Goal: Information Seeking & Learning: Learn about a topic

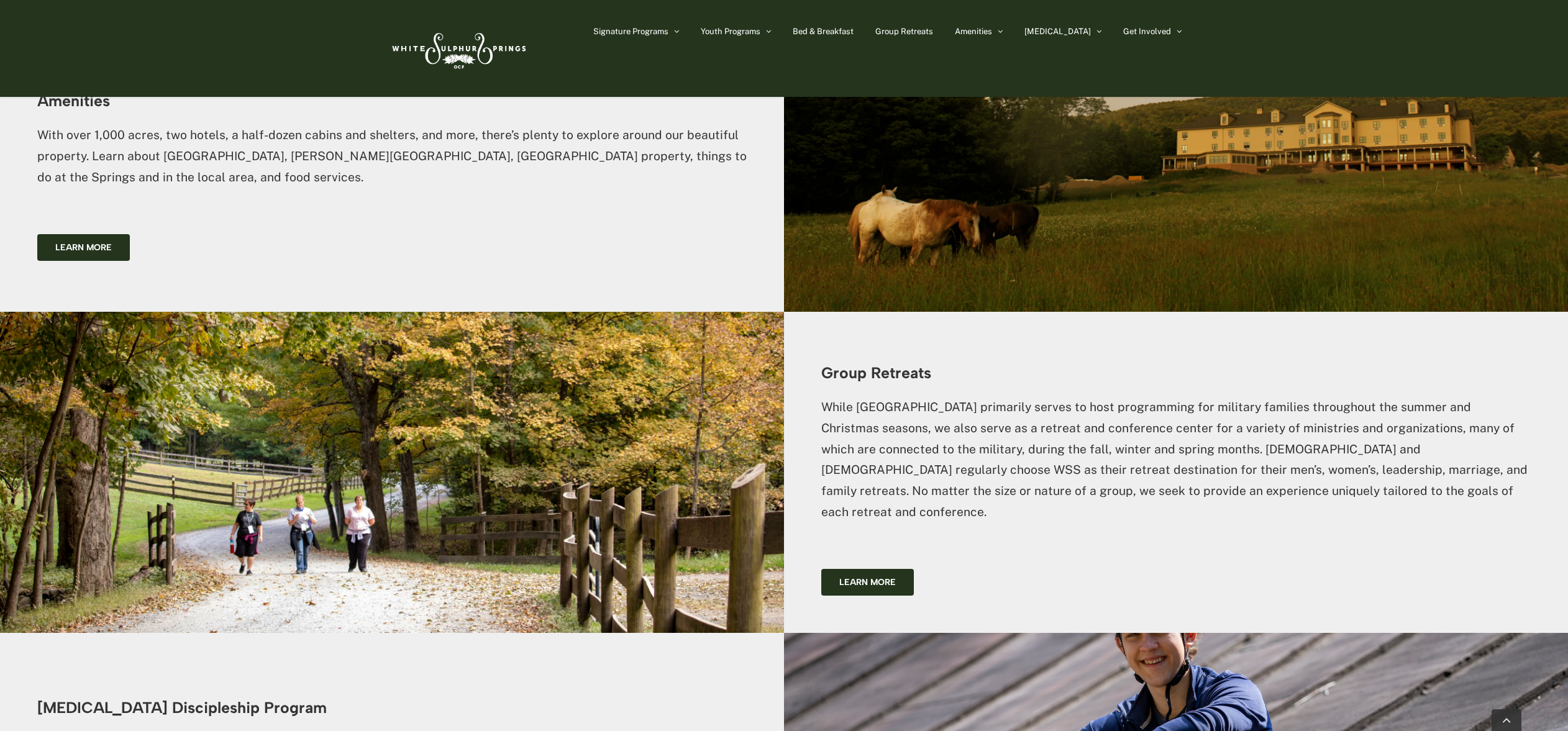
scroll to position [2416, 0]
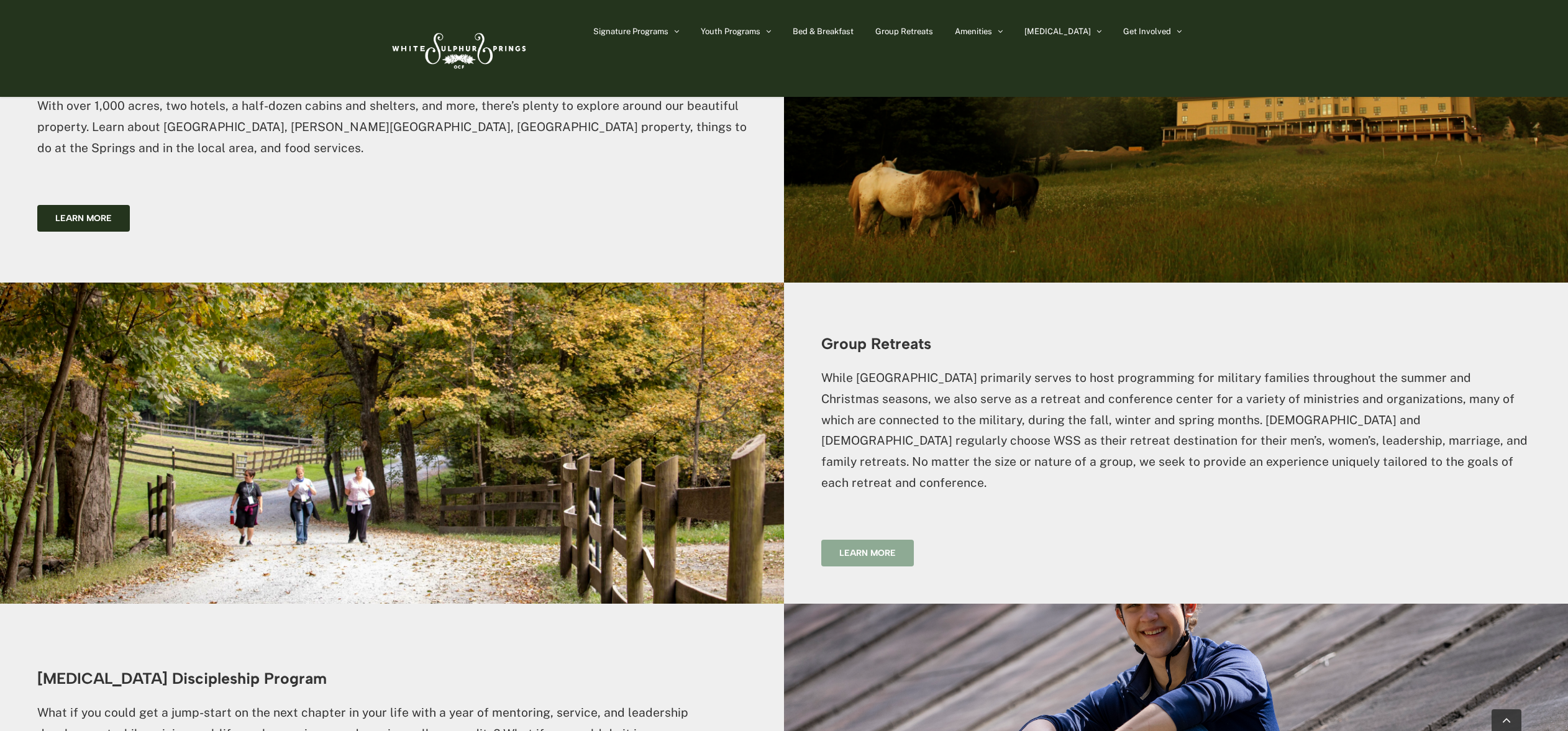
click at [865, 548] on span "Learn more" at bounding box center [867, 552] width 56 height 10
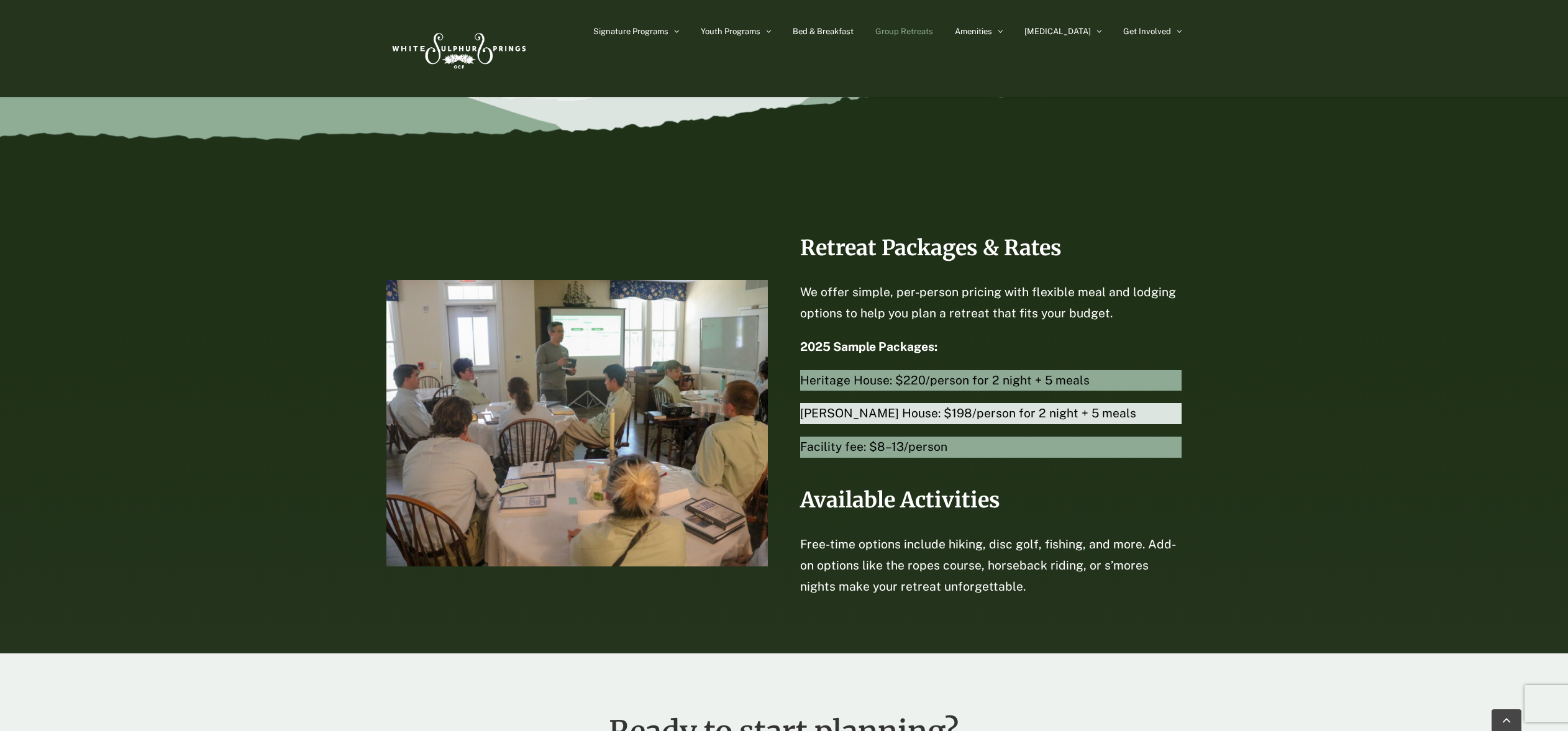
scroll to position [2533, 0]
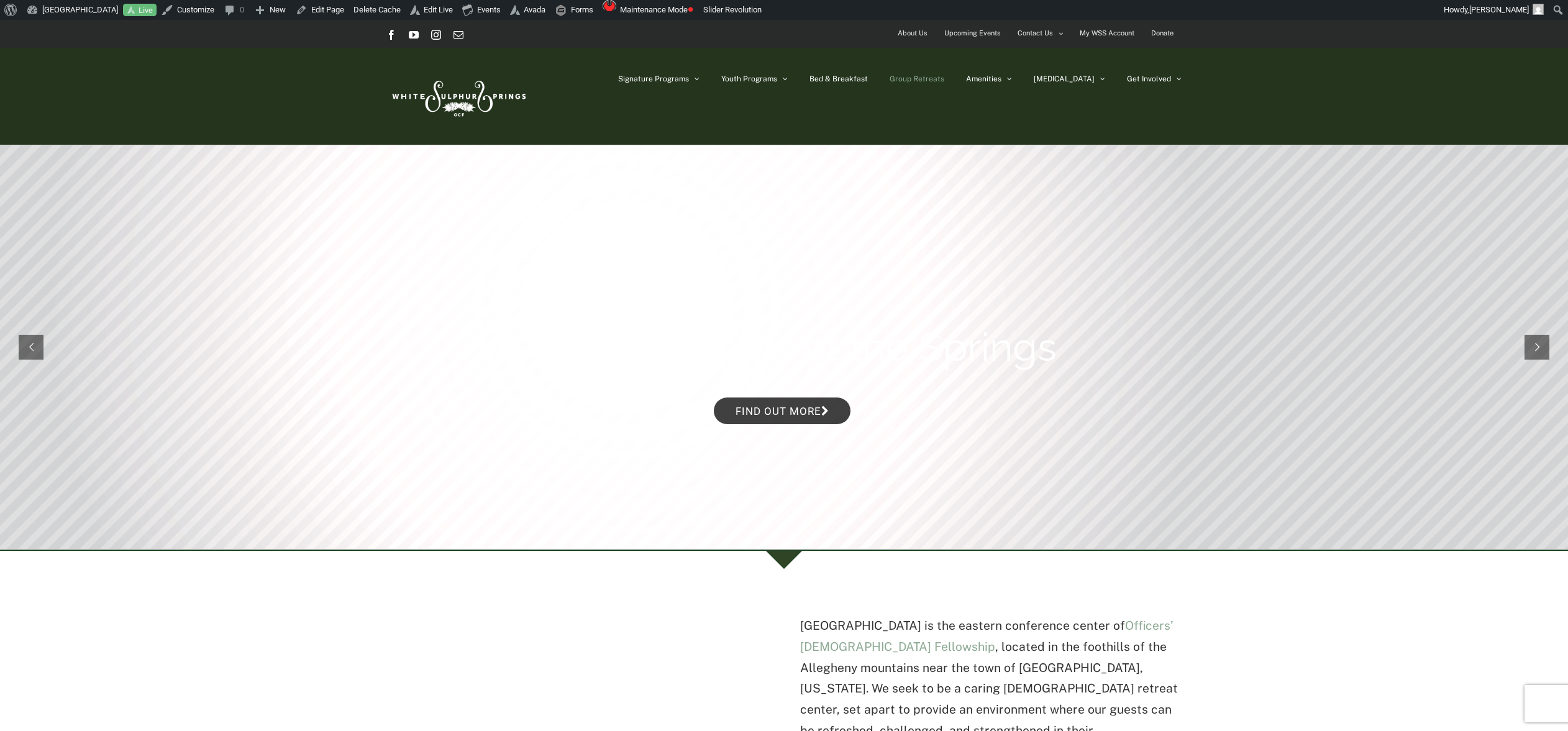
click at [944, 77] on span "Group Retreats" at bounding box center [916, 79] width 54 height 7
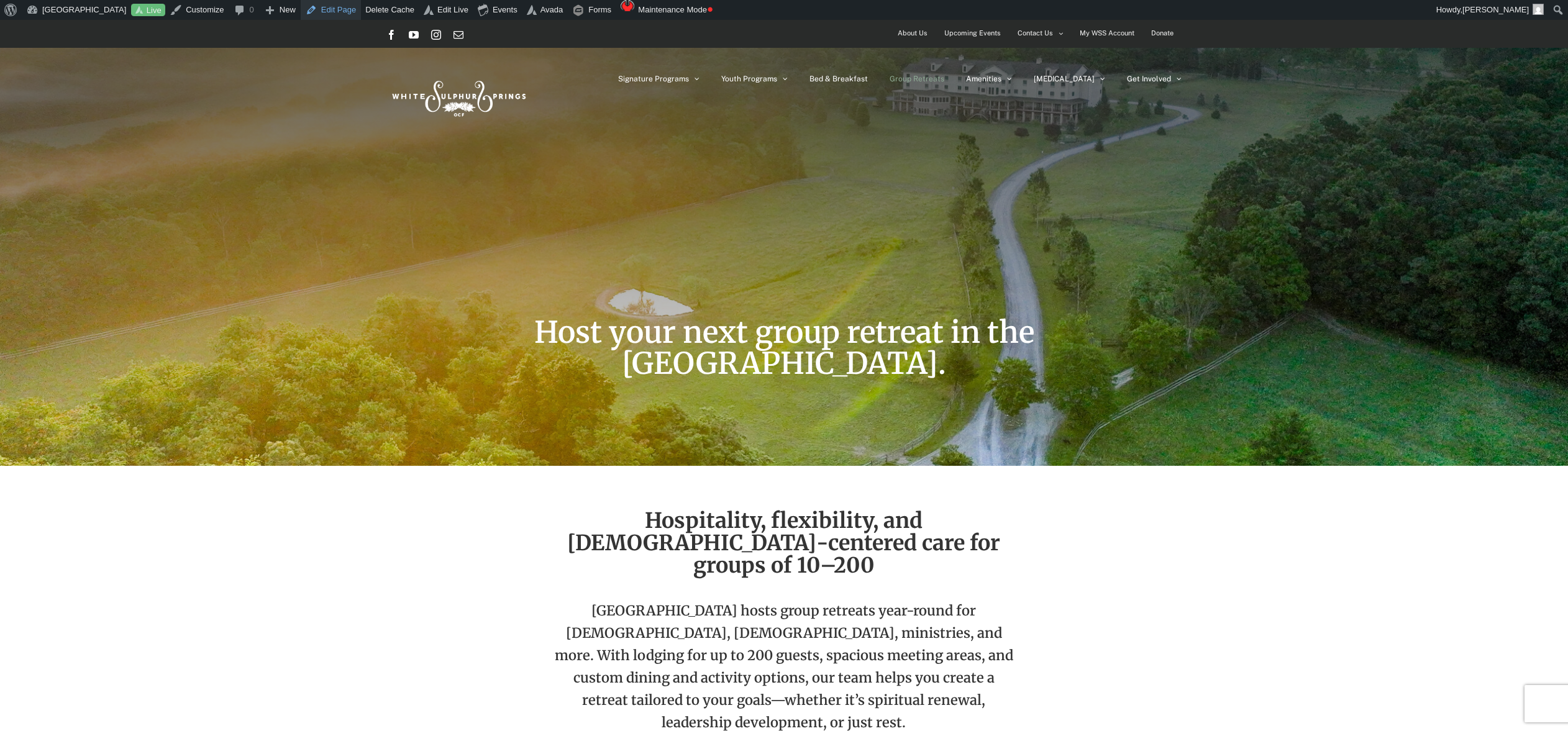
click at [336, 8] on link "Edit Page" at bounding box center [330, 9] width 60 height 20
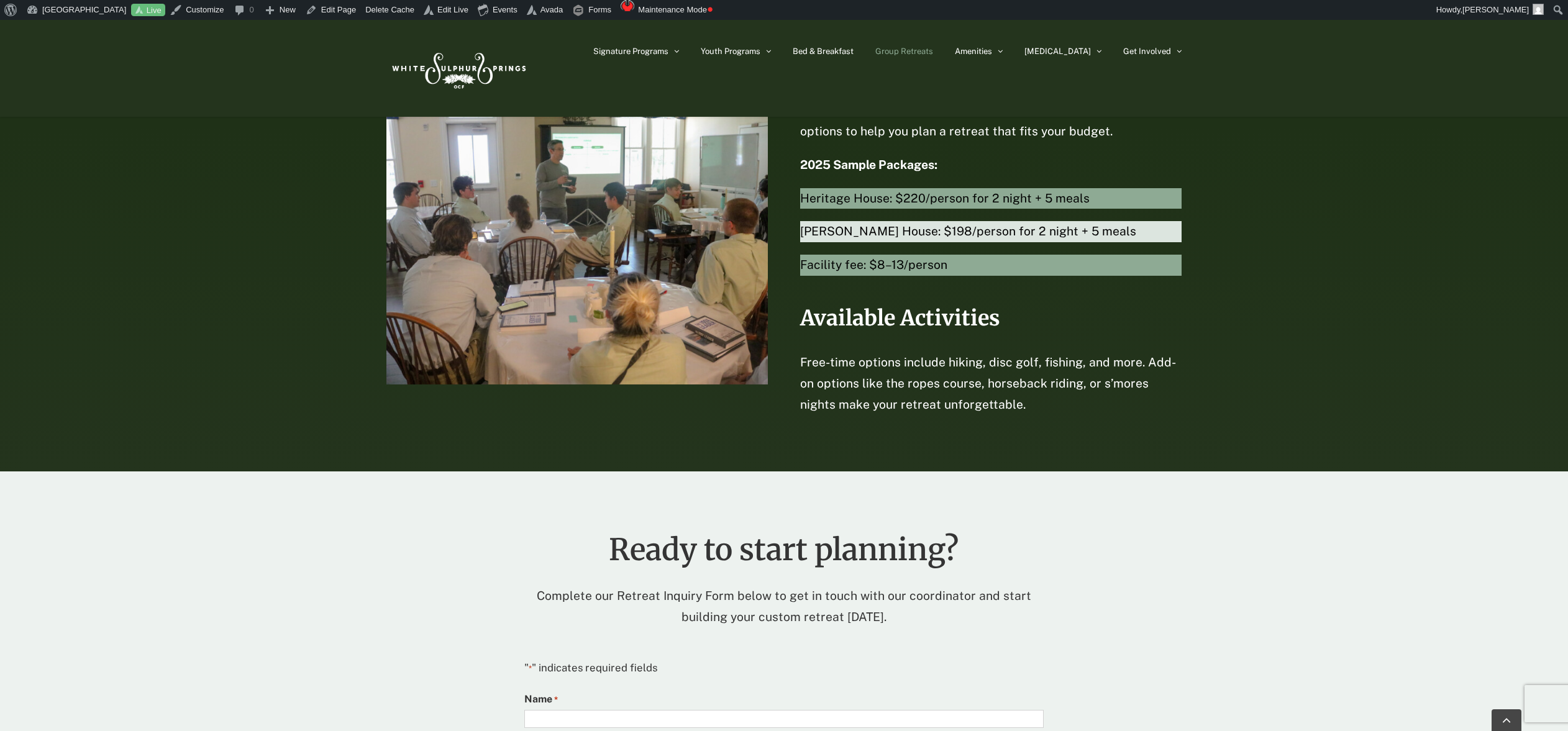
scroll to position [2730, 0]
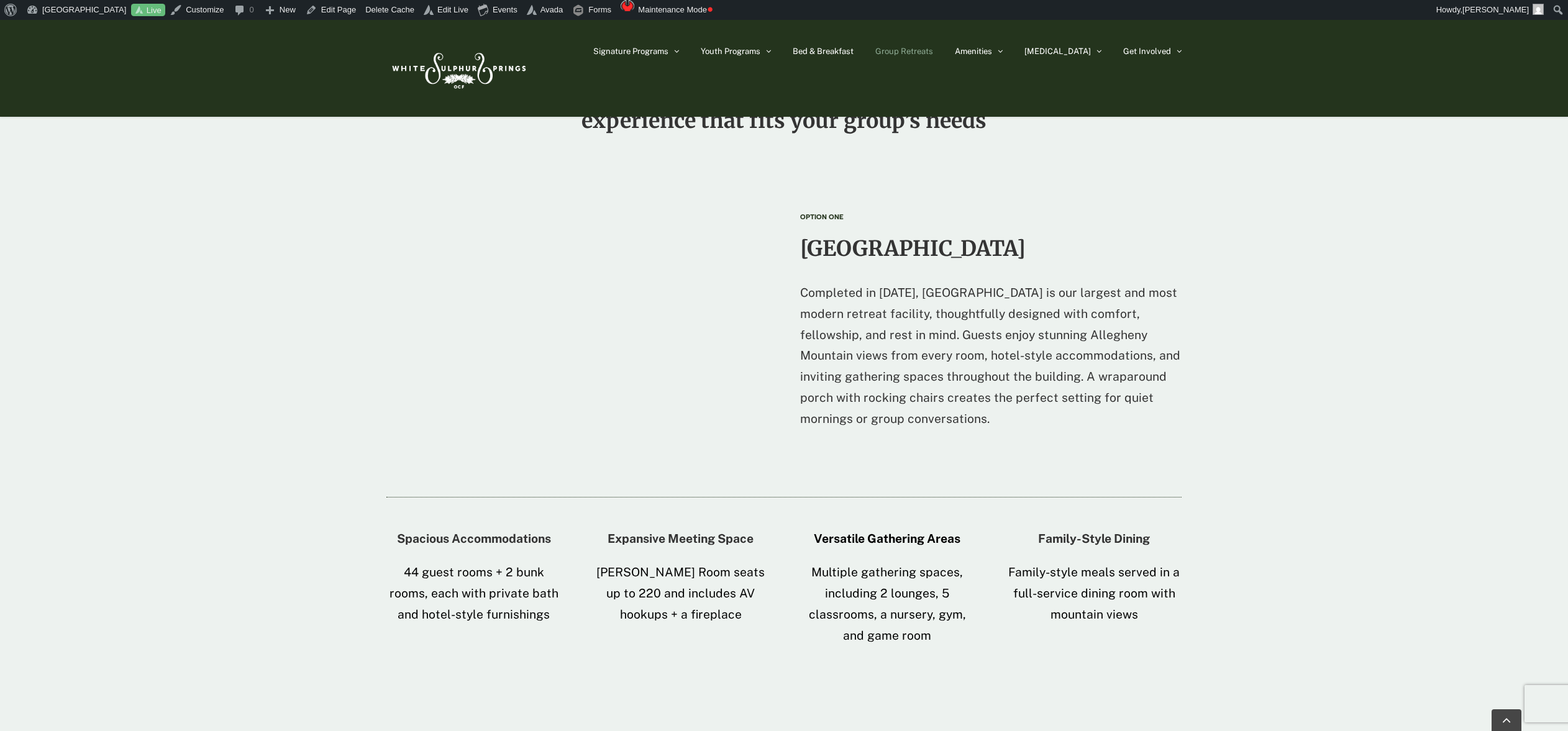
scroll to position [1268, 0]
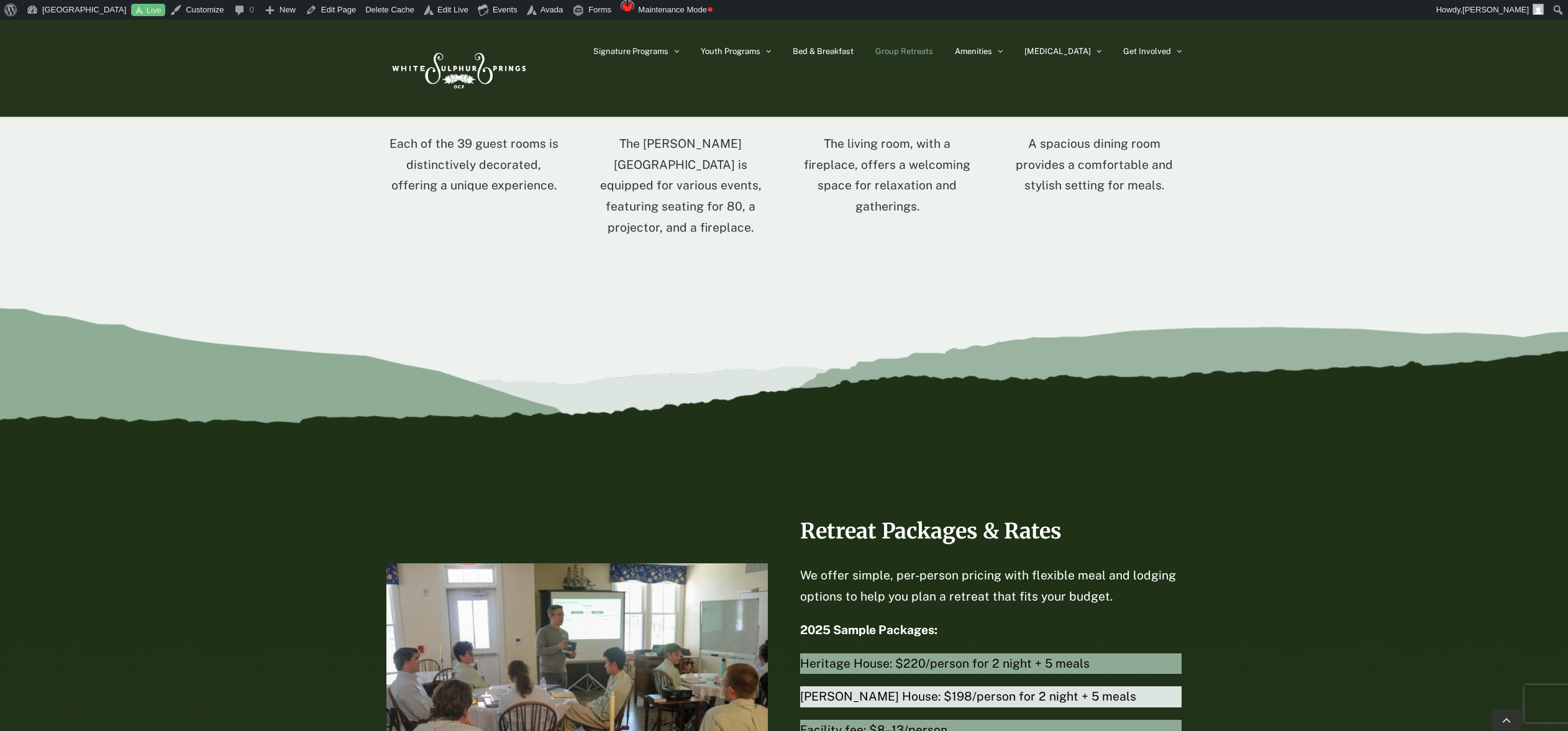
scroll to position [2272, 0]
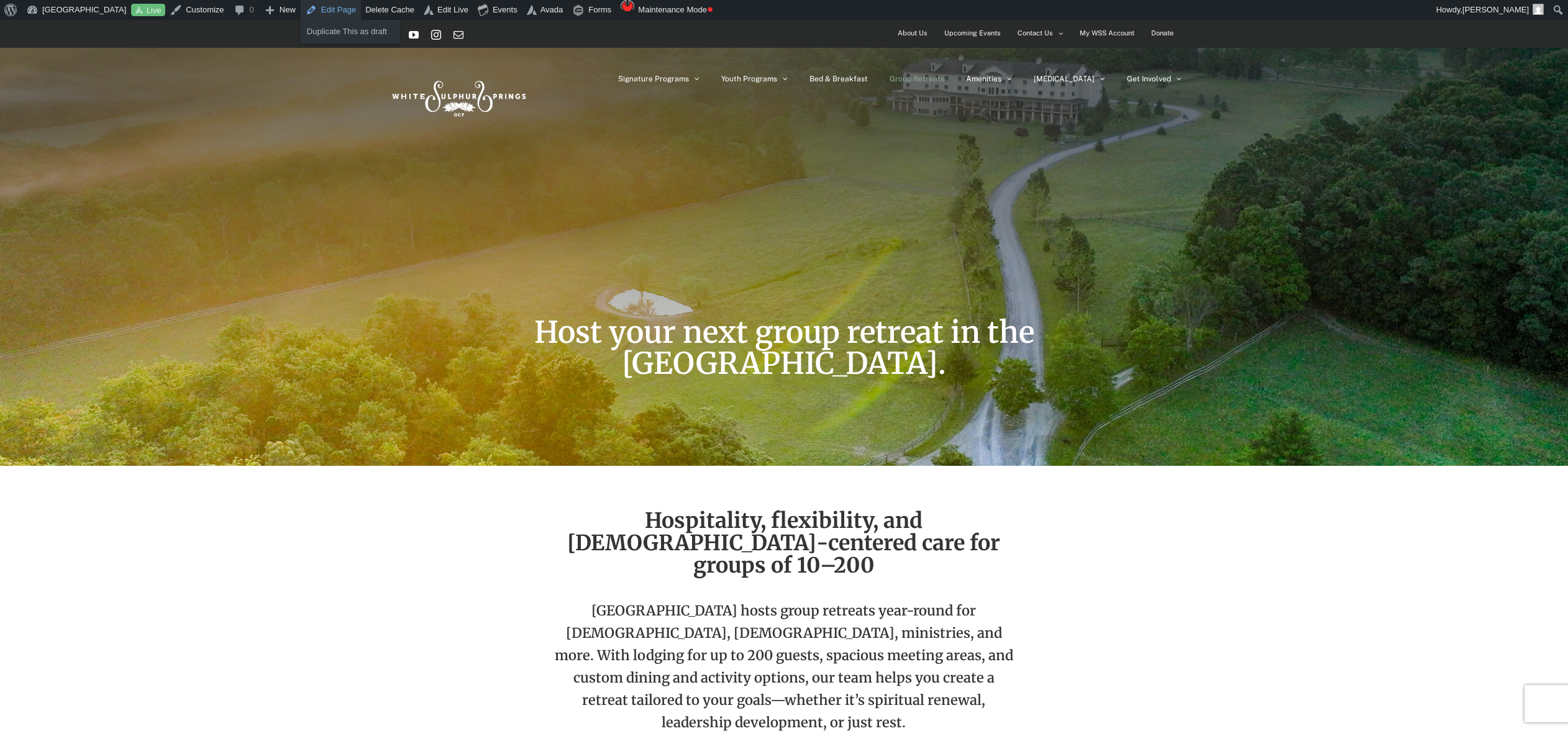
click at [345, 14] on link "Edit Page" at bounding box center [330, 9] width 60 height 20
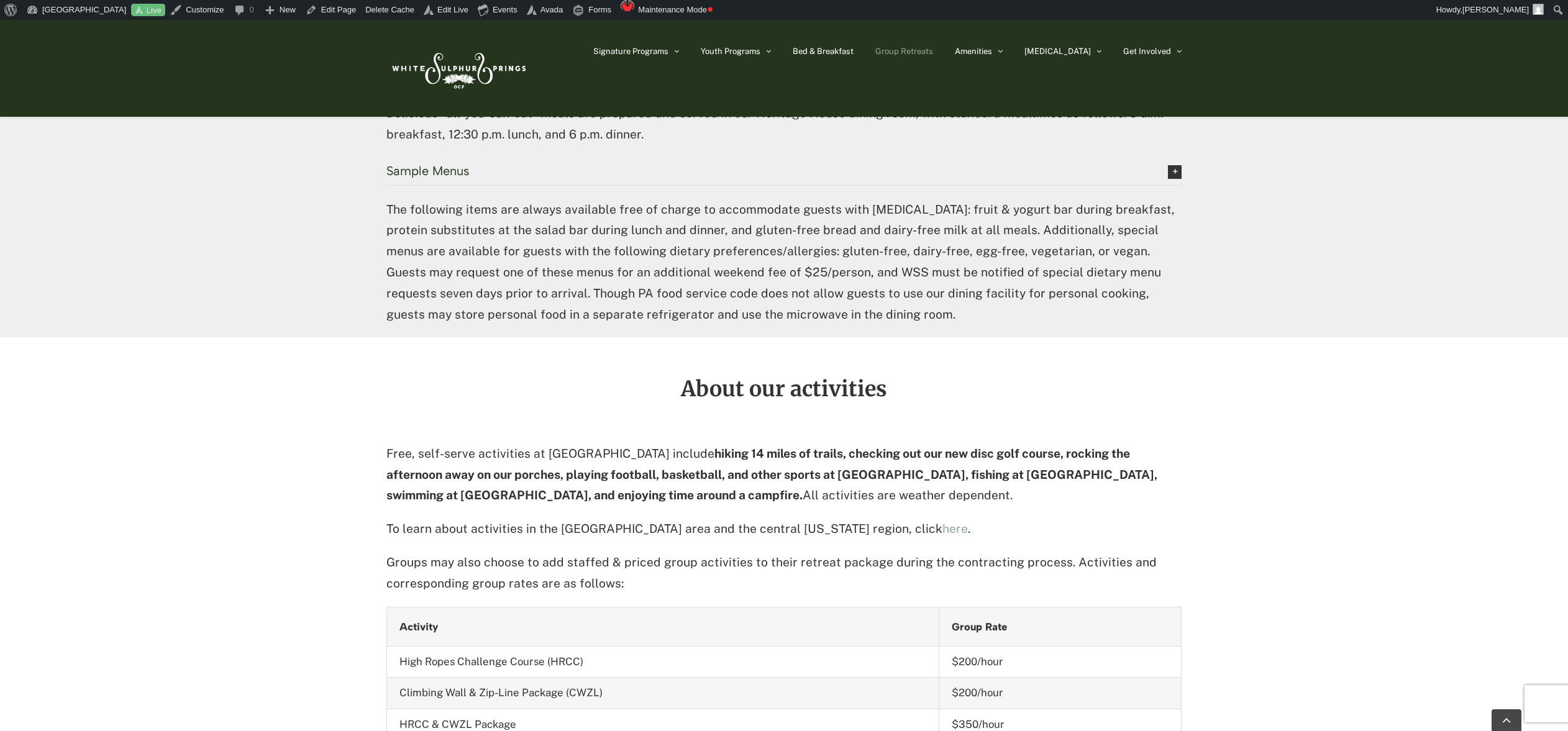
scroll to position [2932, 0]
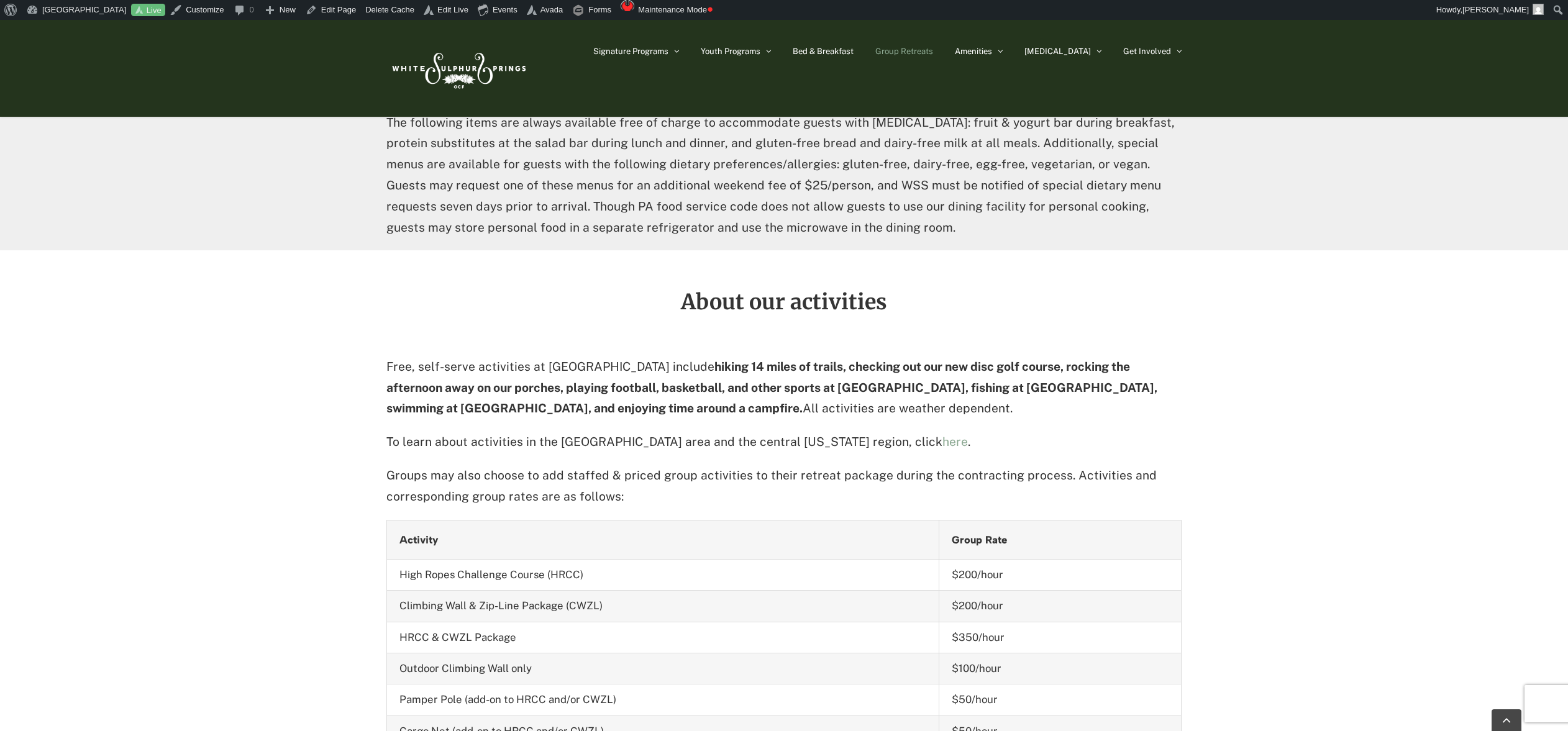
scroll to position [3028, 0]
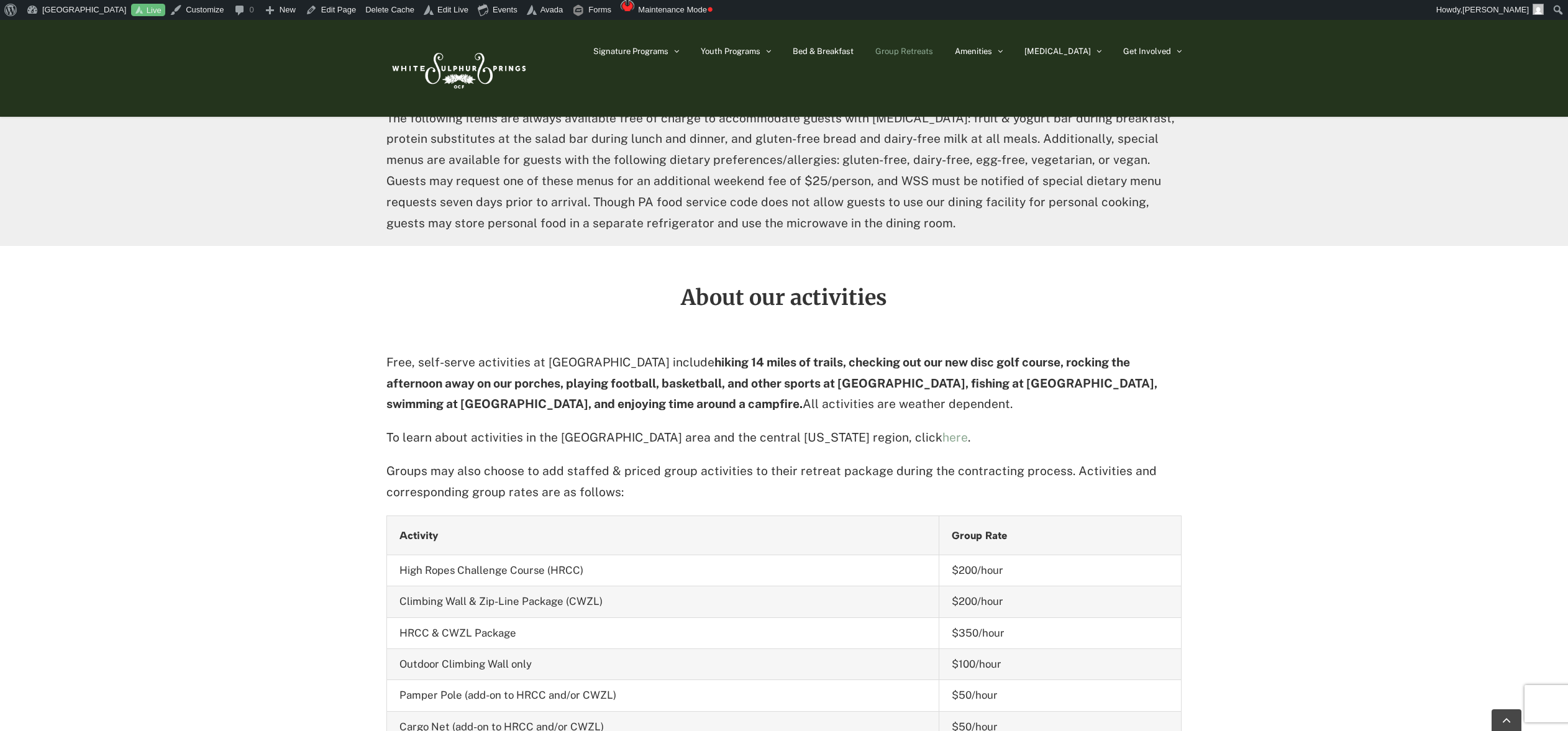
drag, startPoint x: 687, startPoint y: 184, endPoint x: 686, endPoint y: 177, distance: 7.1
click at [687, 286] on h2 "About our activities" at bounding box center [784, 297] width 795 height 22
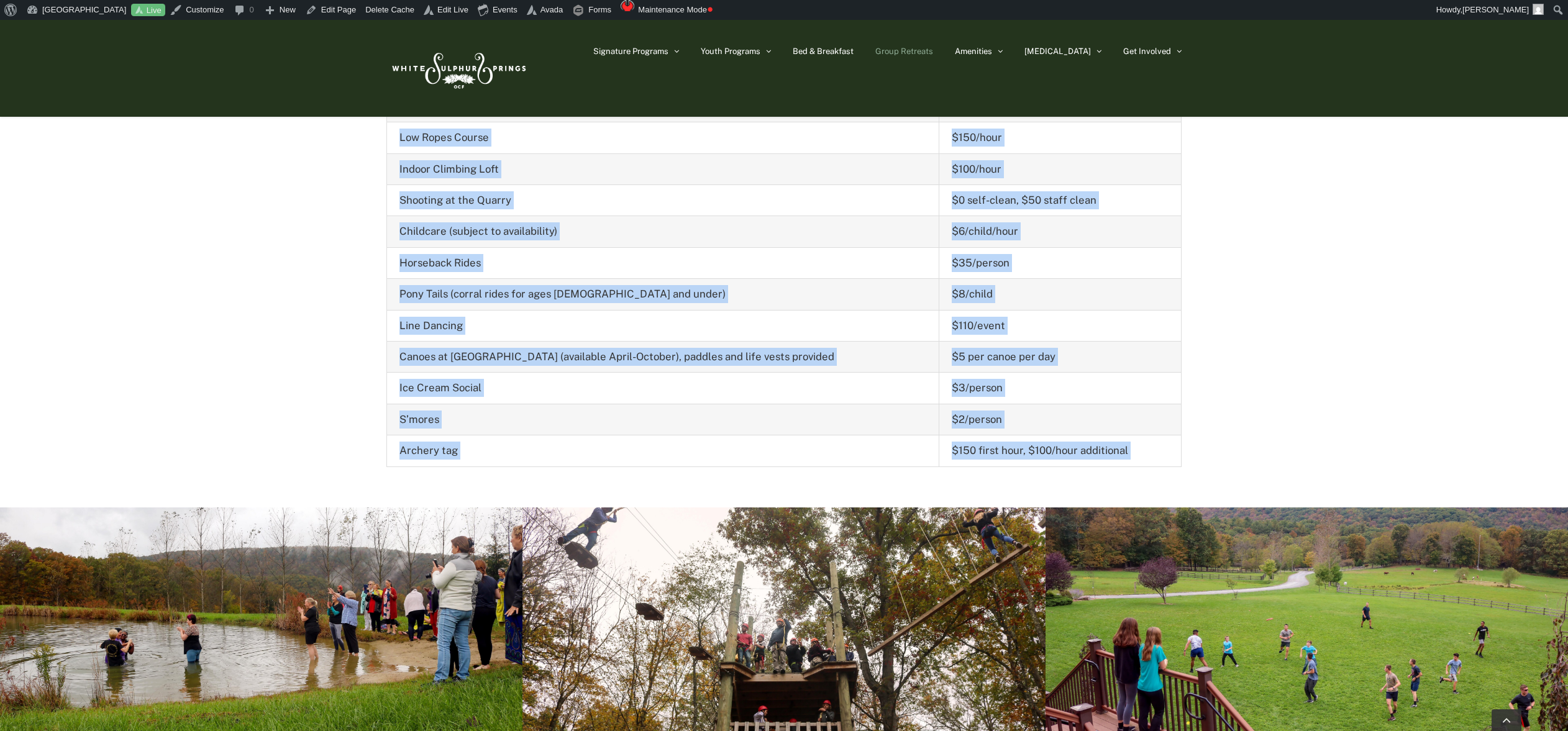
scroll to position [3655, 0]
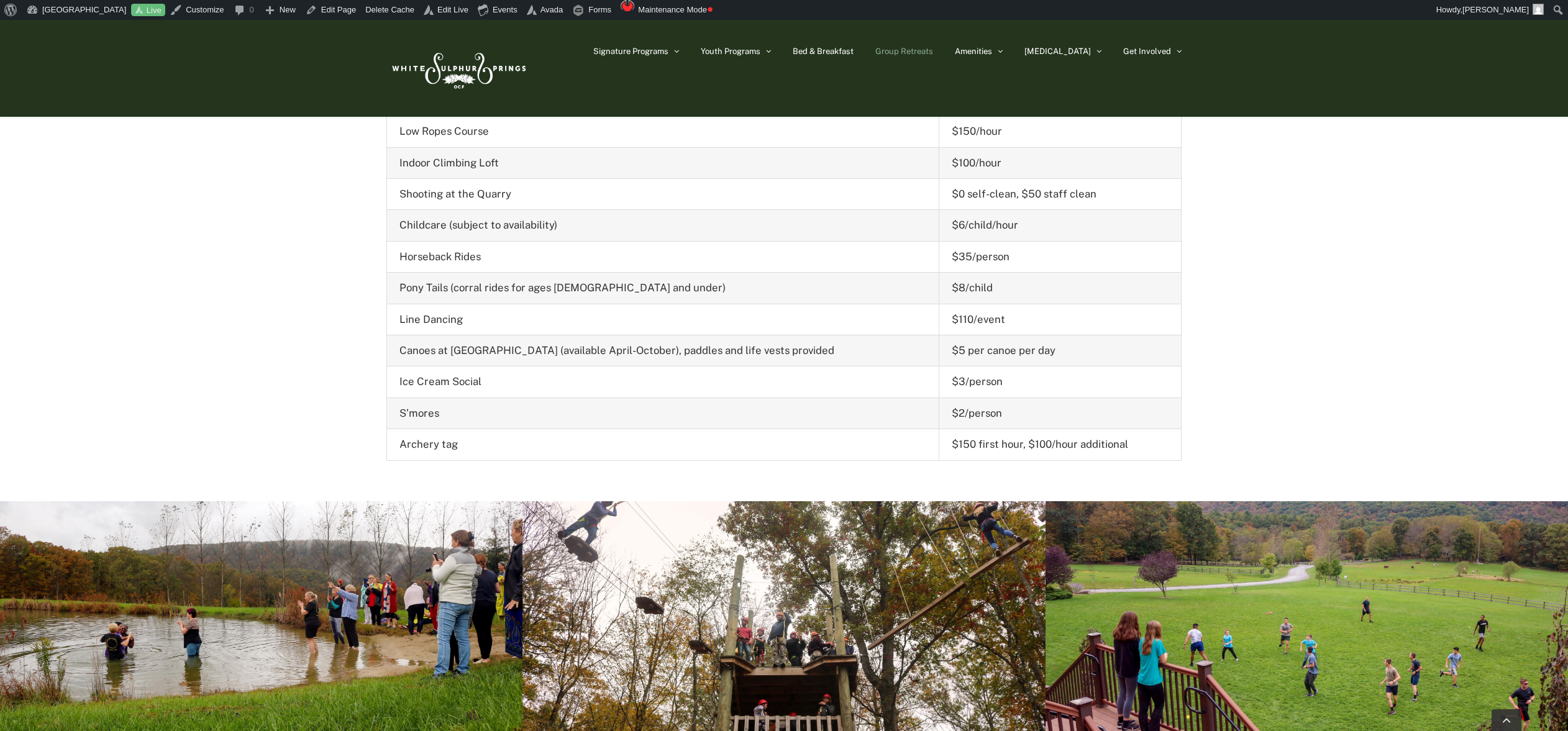
drag, startPoint x: 683, startPoint y: 173, endPoint x: 1185, endPoint y: 331, distance: 526.3
click at [1185, 331] on div "About our activities Free, self-serve activities at White Sulphur Springs inclu…" at bounding box center [784, 60] width 1568 height 882
copy div "About our activities Free, self-serve activities at White Sulphur Springs inclu…"
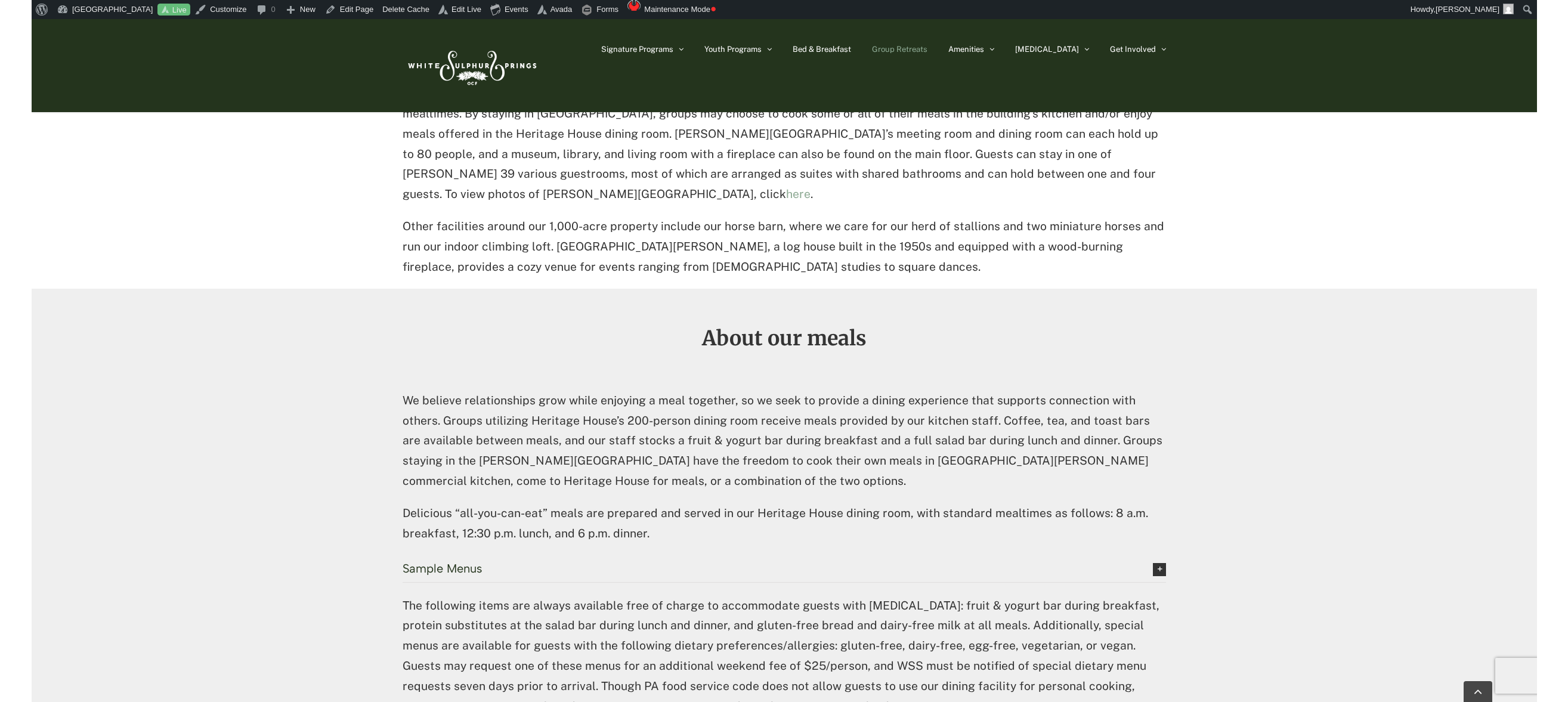
scroll to position [2424, 0]
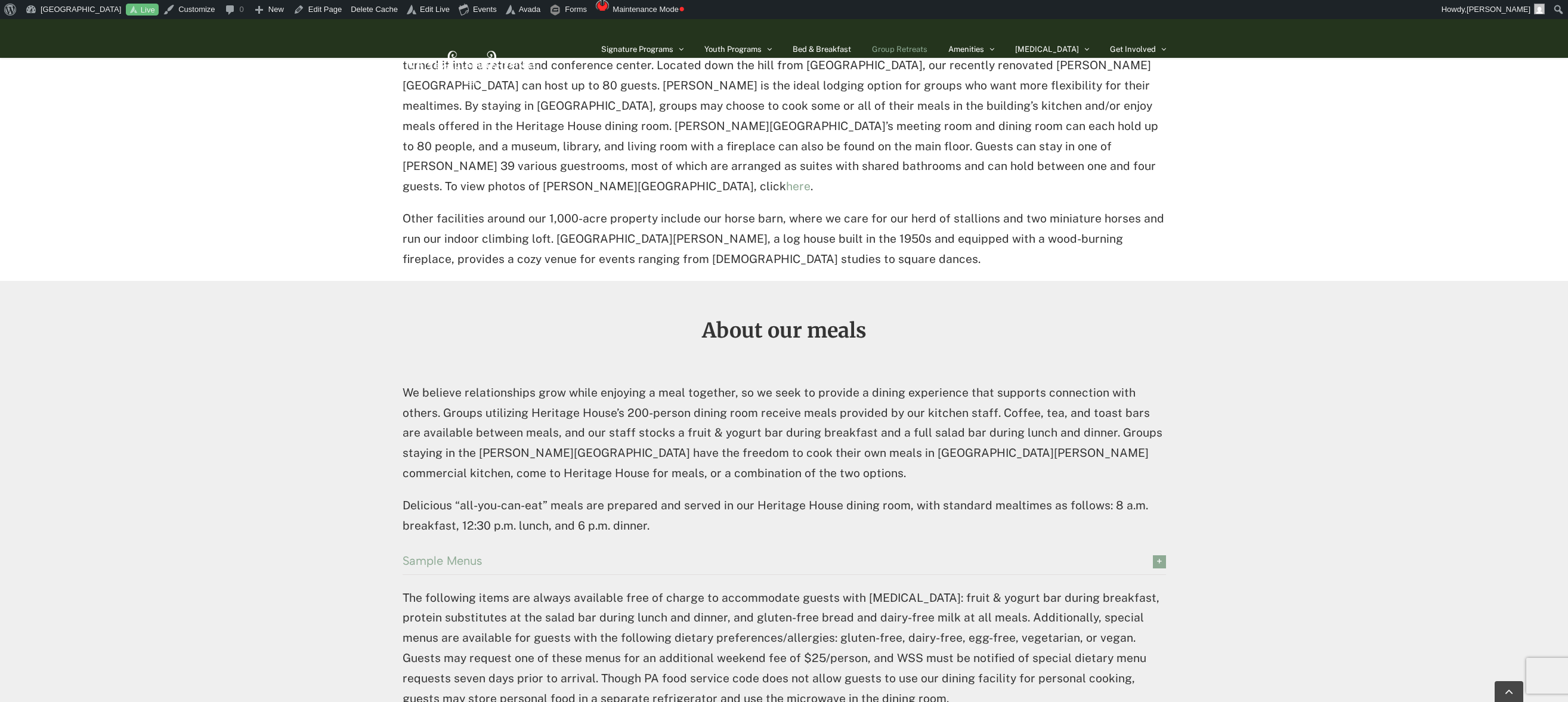
click at [1158, 555] on icon at bounding box center [1159, 561] width 13 height 13
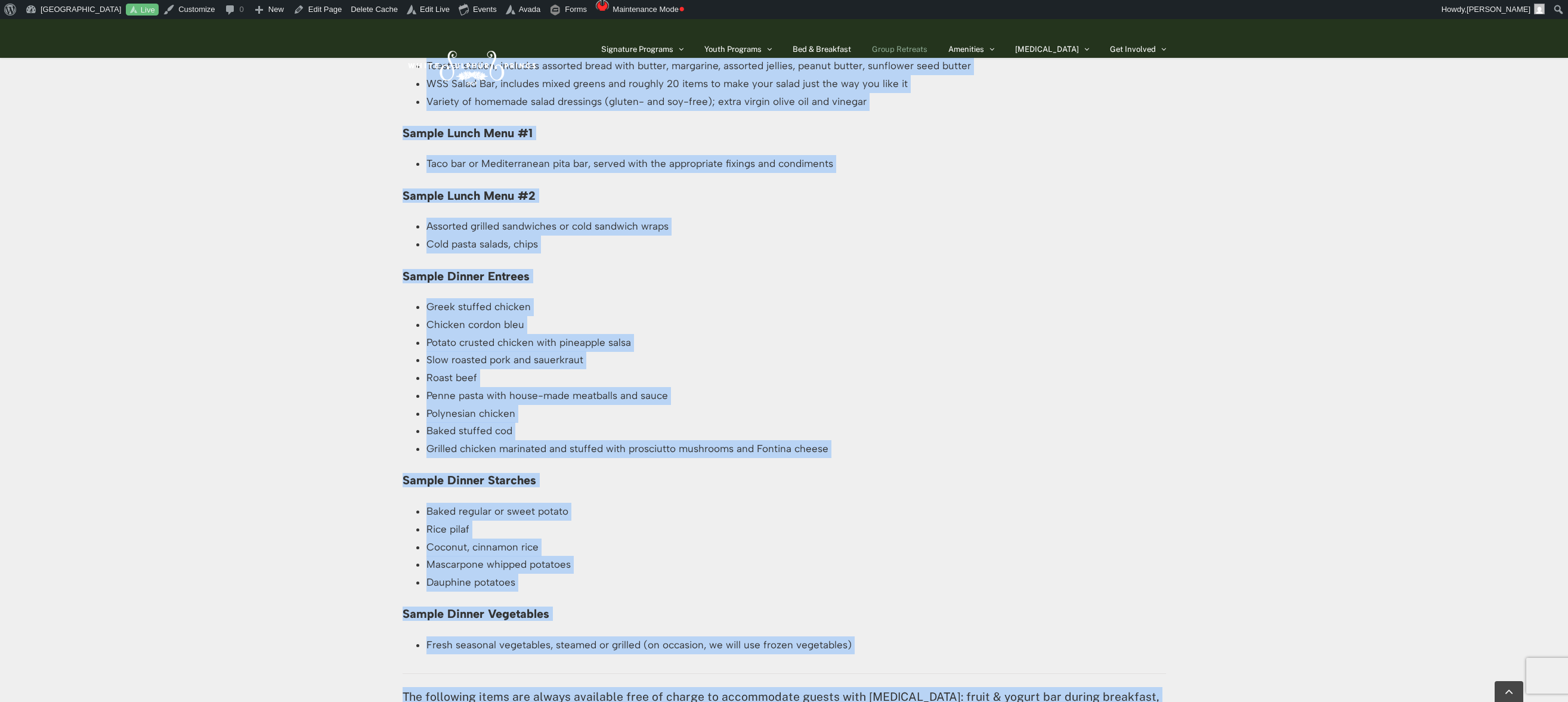
scroll to position [3712, 0]
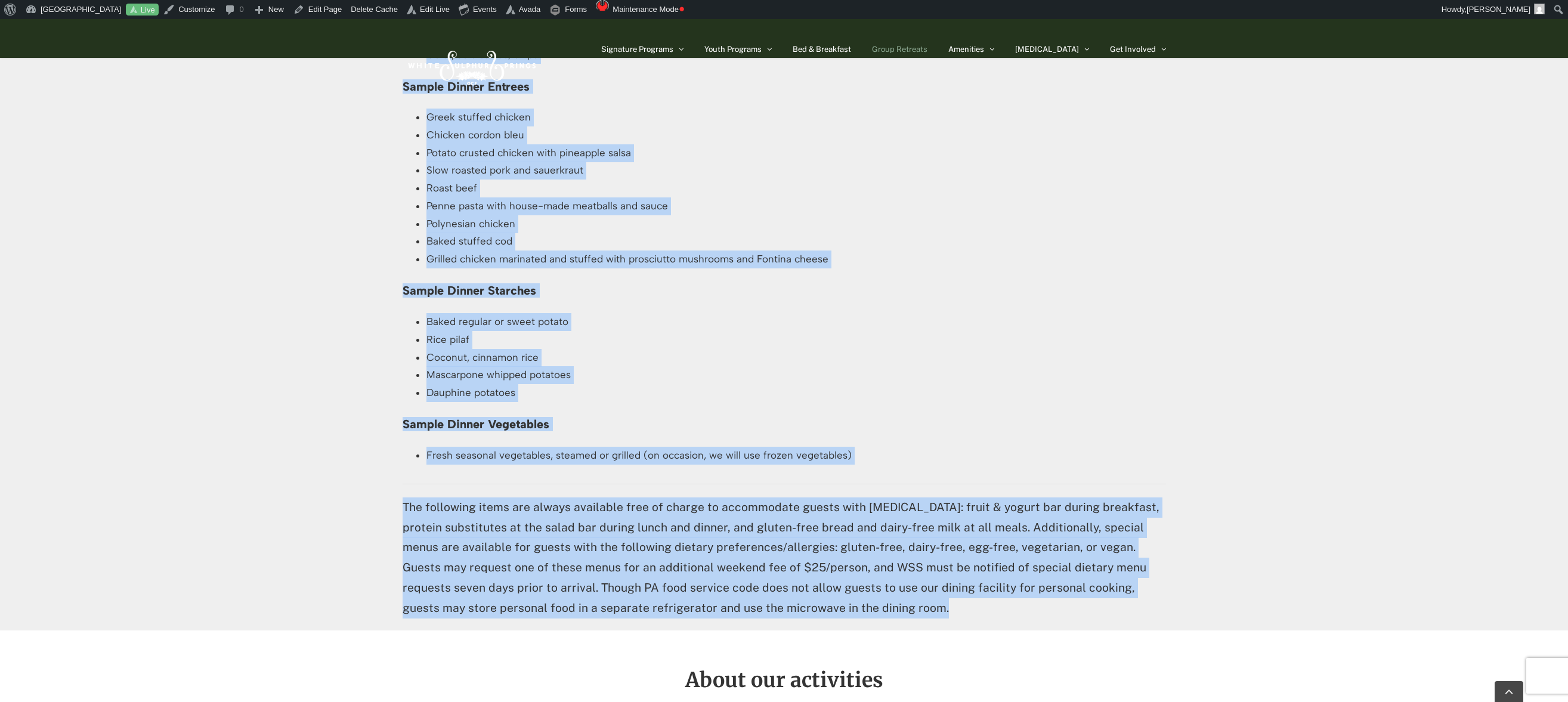
drag, startPoint x: 705, startPoint y: 175, endPoint x: 991, endPoint y: 493, distance: 427.7
copy div "About our meals We believe relationships grow while enjoying a meal together, s…"
click at [1056, 497] on p "The following items are always available free of charge to accommodate guests w…" at bounding box center [784, 557] width 763 height 121
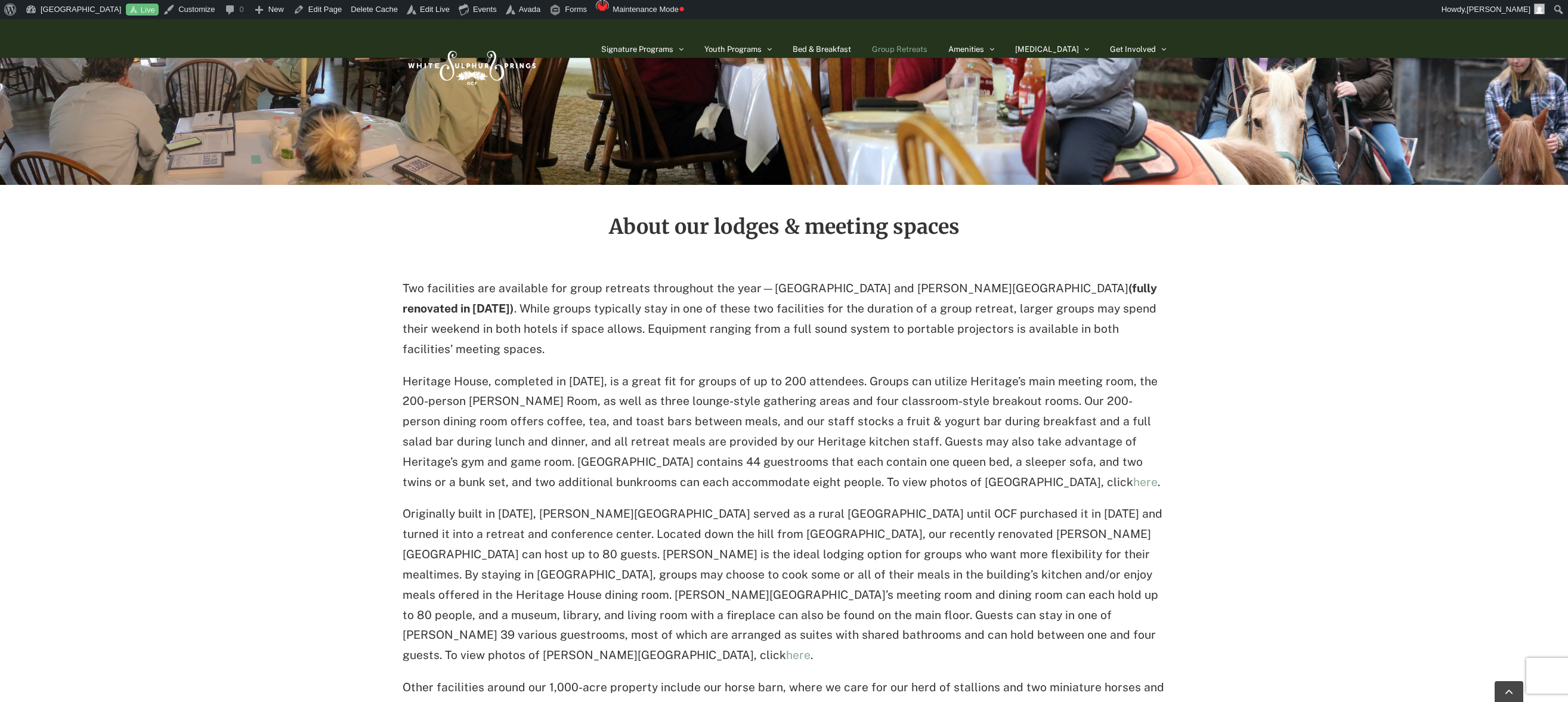
scroll to position [1954, 0]
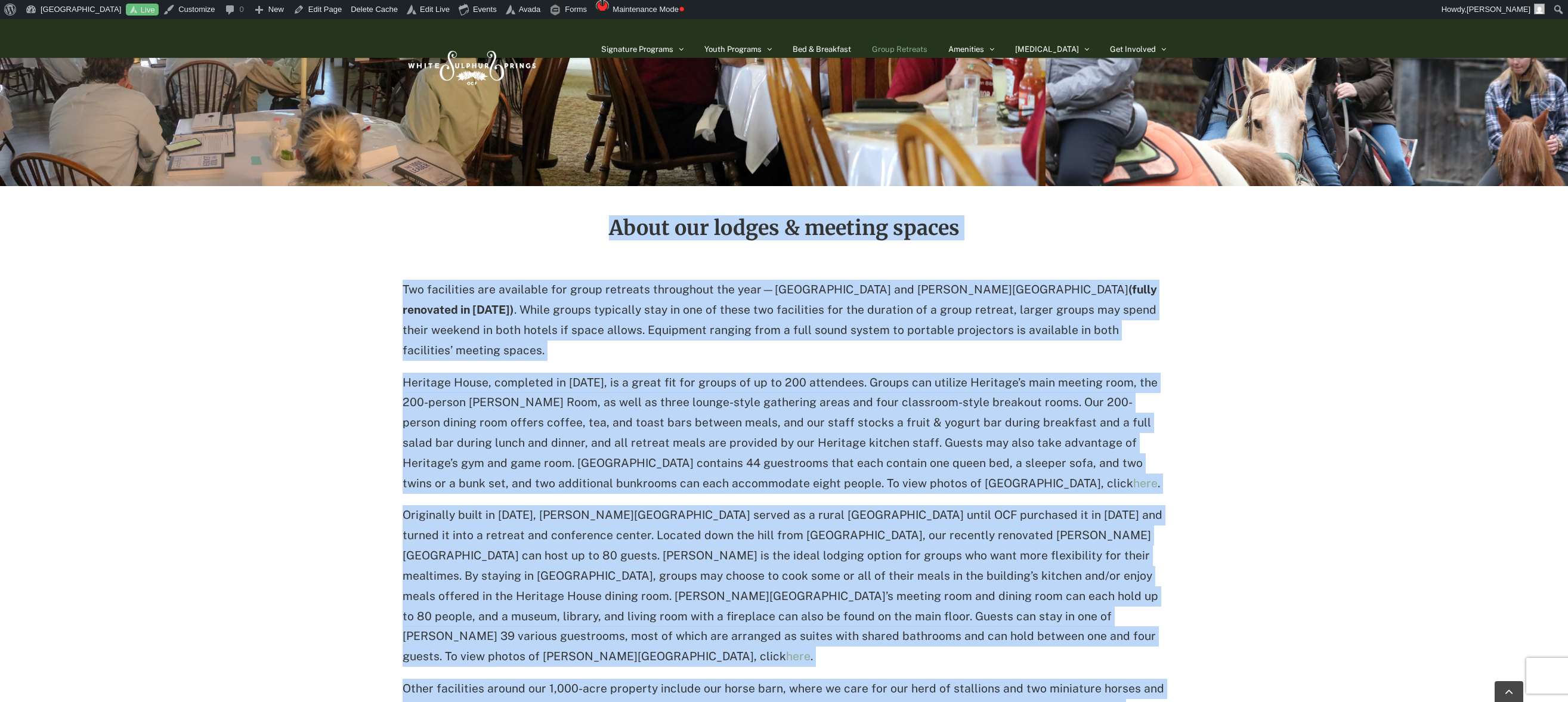
drag, startPoint x: 612, startPoint y: 148, endPoint x: 736, endPoint y: 607, distance: 475.5
click at [736, 606] on div "About our lodges & meeting spaces Two facilities are available for group retrea…" at bounding box center [784, 468] width 763 height 565
copy div "About our lodges & meeting spaces Two facilities are available for group retrea…"
click at [934, 373] on p "Heritage House, completed in 2011, is a great fit for groups of up to 200 atten…" at bounding box center [784, 433] width 763 height 121
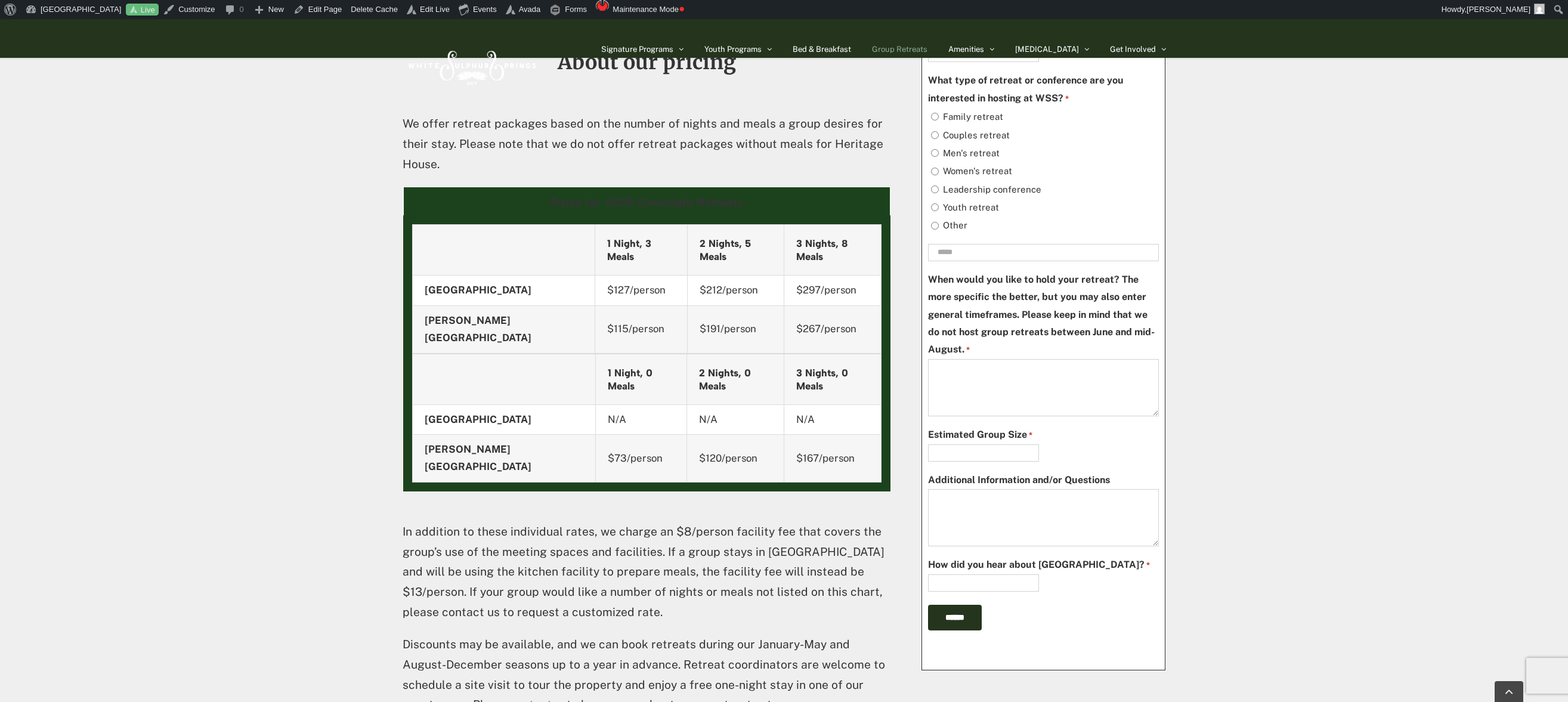
scroll to position [1115, 0]
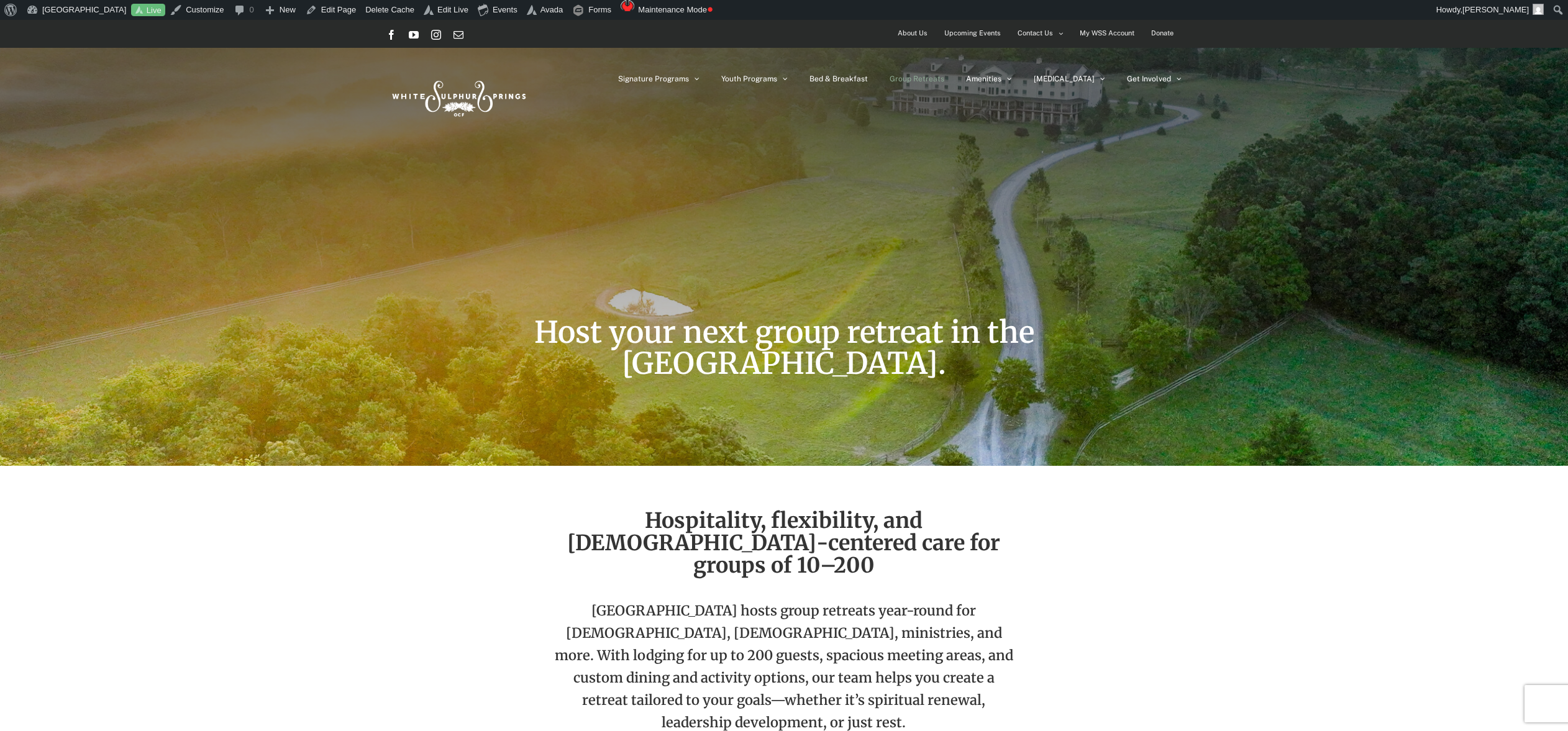
click at [944, 77] on span "Group Retreats" at bounding box center [916, 79] width 54 height 7
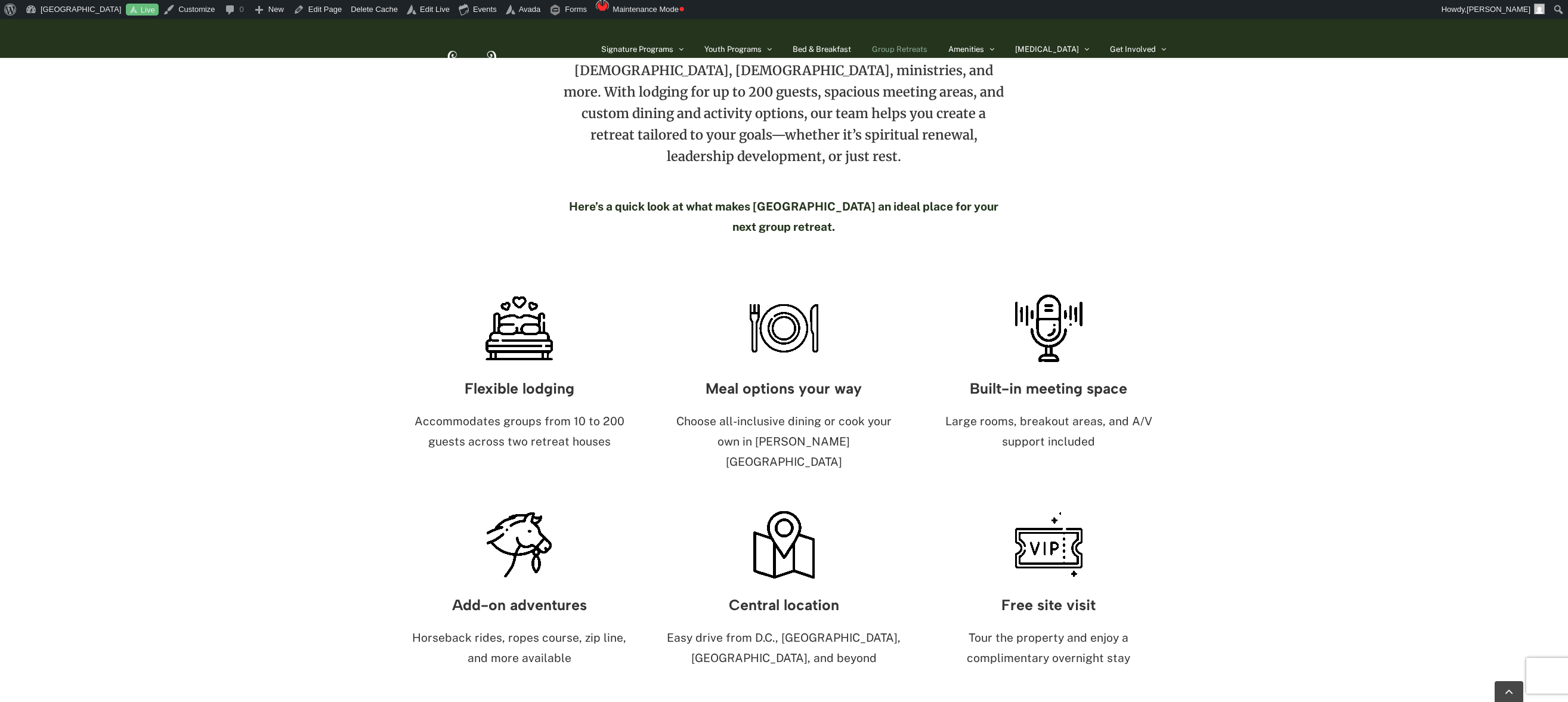
scroll to position [537, 0]
